Goal: Information Seeking & Learning: Check status

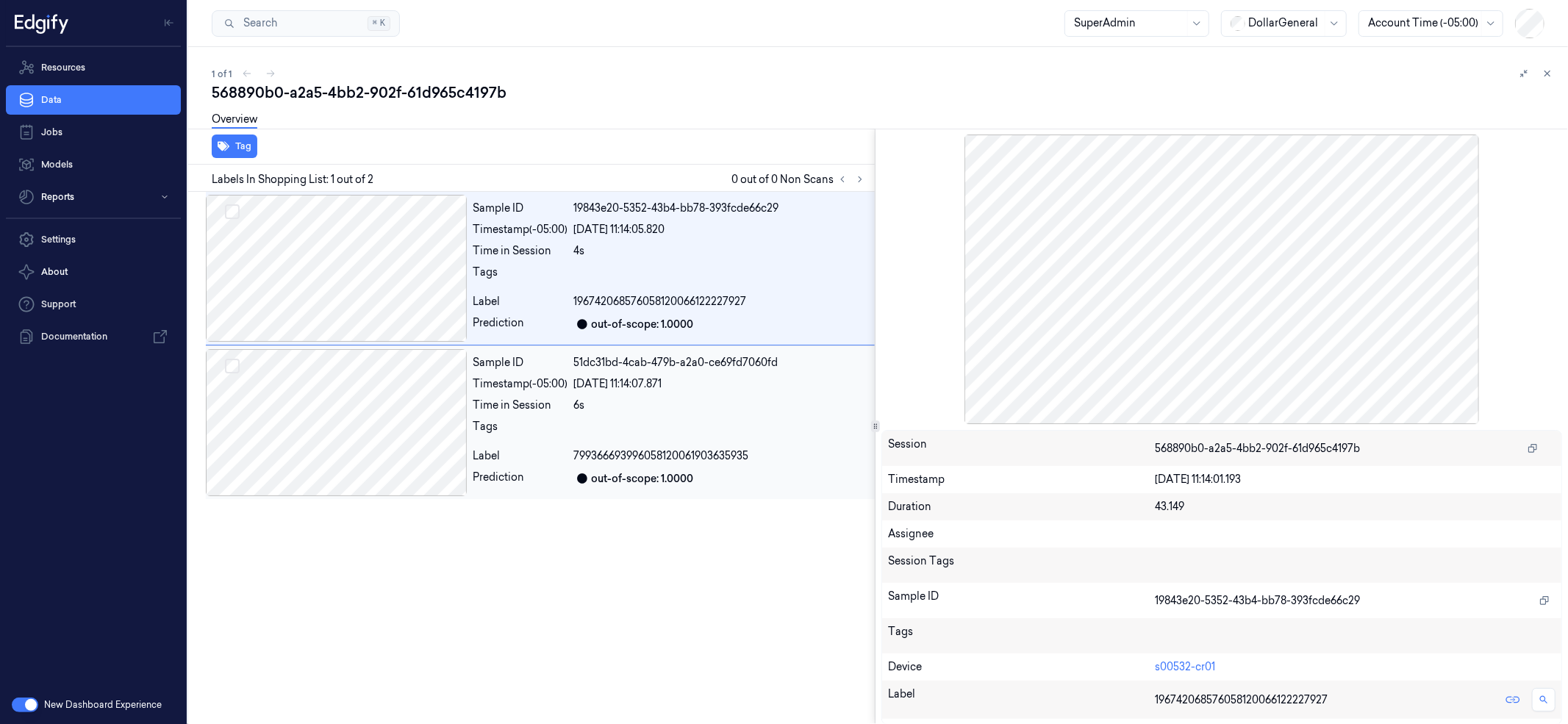
click at [357, 436] on div at bounding box center [336, 422] width 261 height 147
click at [455, 293] on div at bounding box center [336, 269] width 261 height 147
click at [449, 436] on div at bounding box center [336, 422] width 261 height 147
click at [532, 257] on div "Time in Session" at bounding box center [520, 250] width 95 height 16
click at [456, 435] on div at bounding box center [336, 422] width 261 height 147
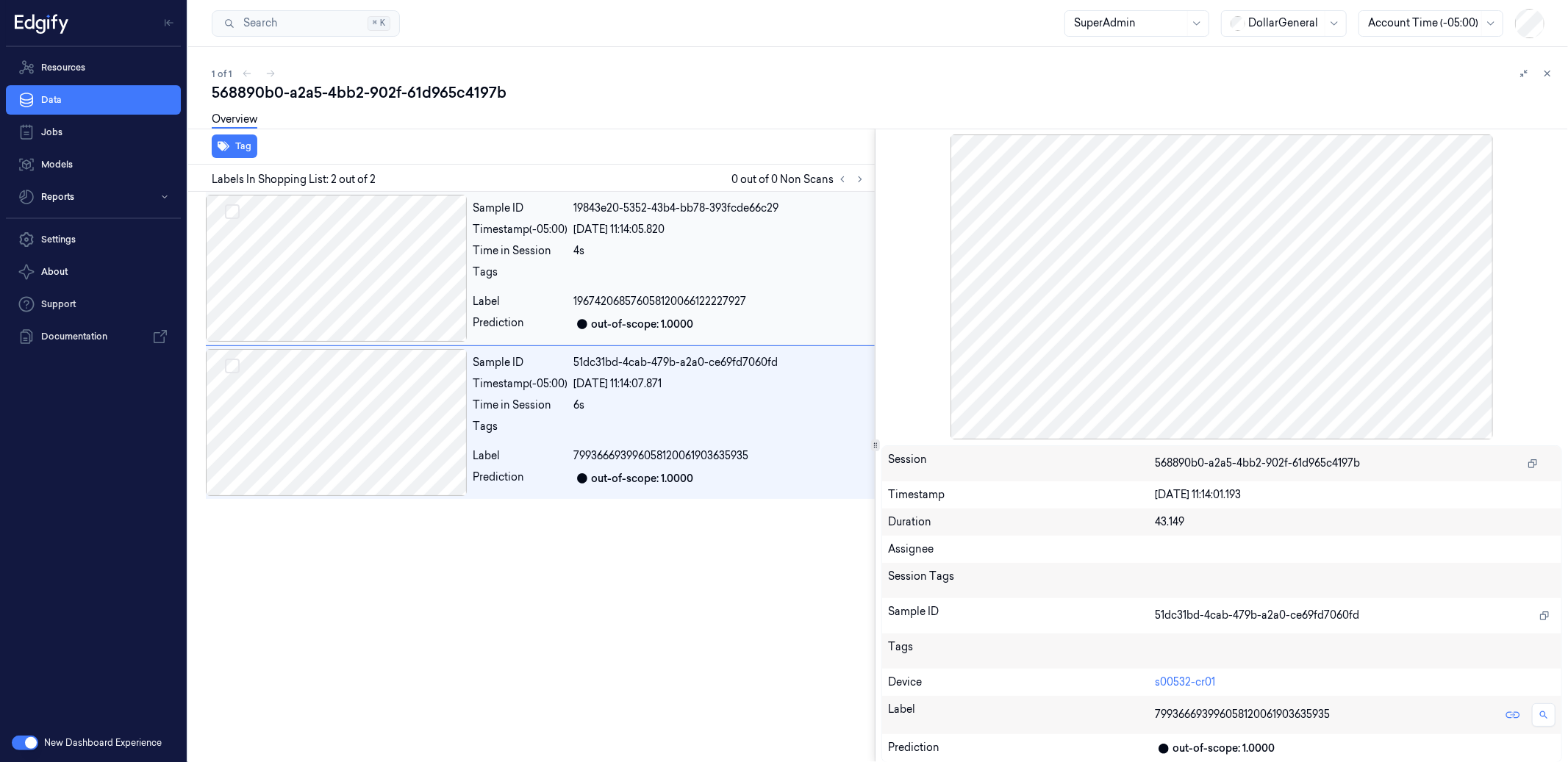
click at [649, 264] on div at bounding box center [721, 276] width 295 height 23
click at [732, 416] on div "Sample ID 51dc31bd-4cab-479b-a2a0-ce69fd7060fd Timestamp (-05:00) [DATE] 11:14:…" at bounding box center [671, 422] width 408 height 147
click at [719, 244] on div "4s" at bounding box center [721, 250] width 295 height 16
click at [758, 421] on div at bounding box center [721, 431] width 295 height 23
click at [746, 274] on div at bounding box center [721, 276] width 295 height 23
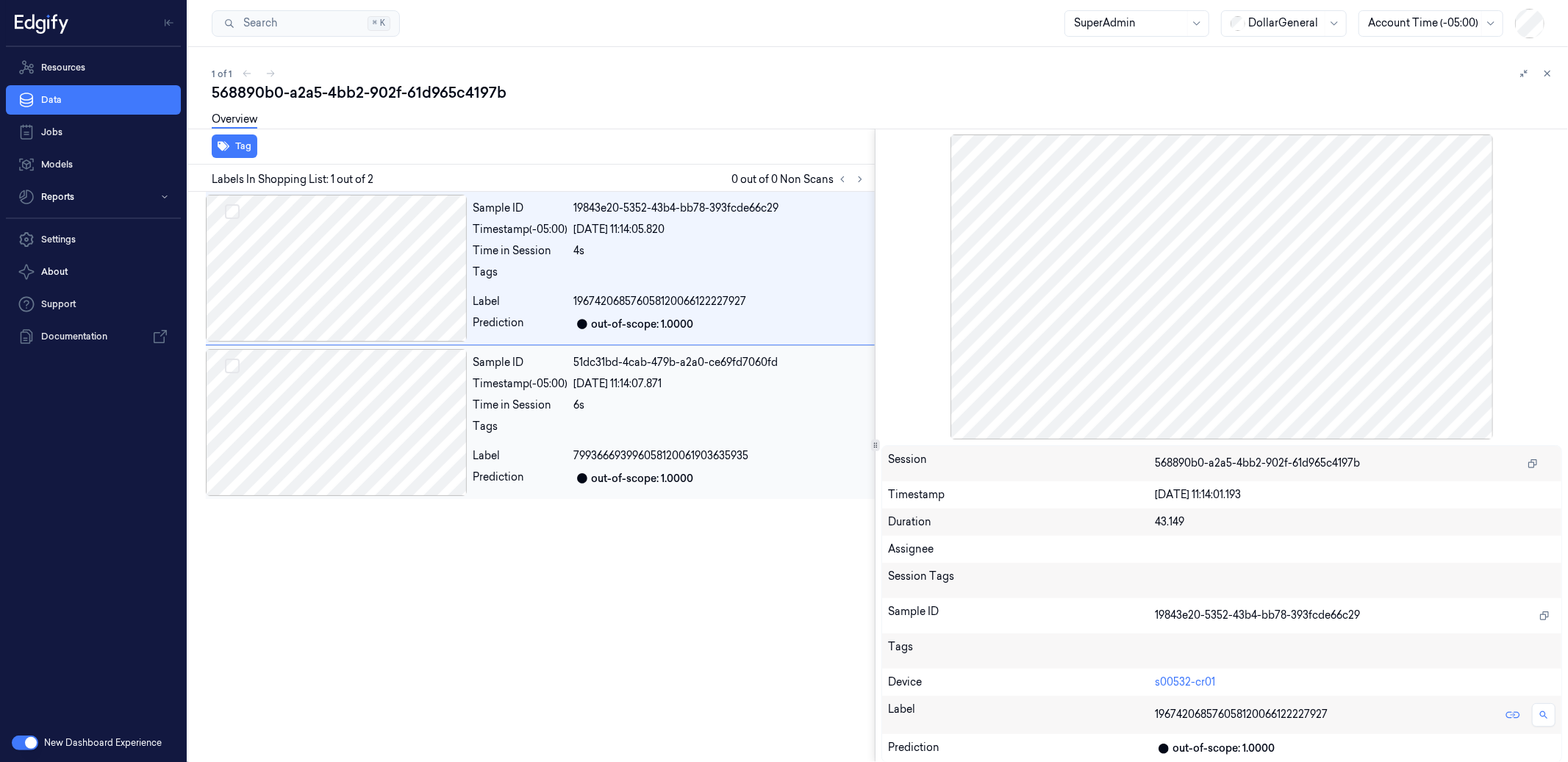
click at [747, 399] on div "6s" at bounding box center [721, 405] width 295 height 16
